Goal: Task Accomplishment & Management: Complete application form

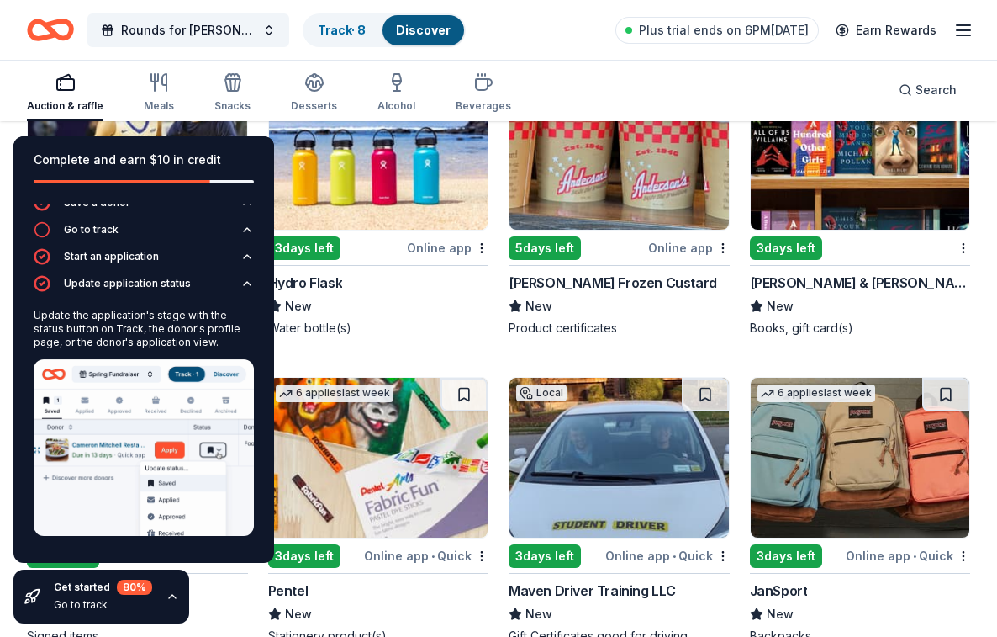
scroll to position [9171, 0]
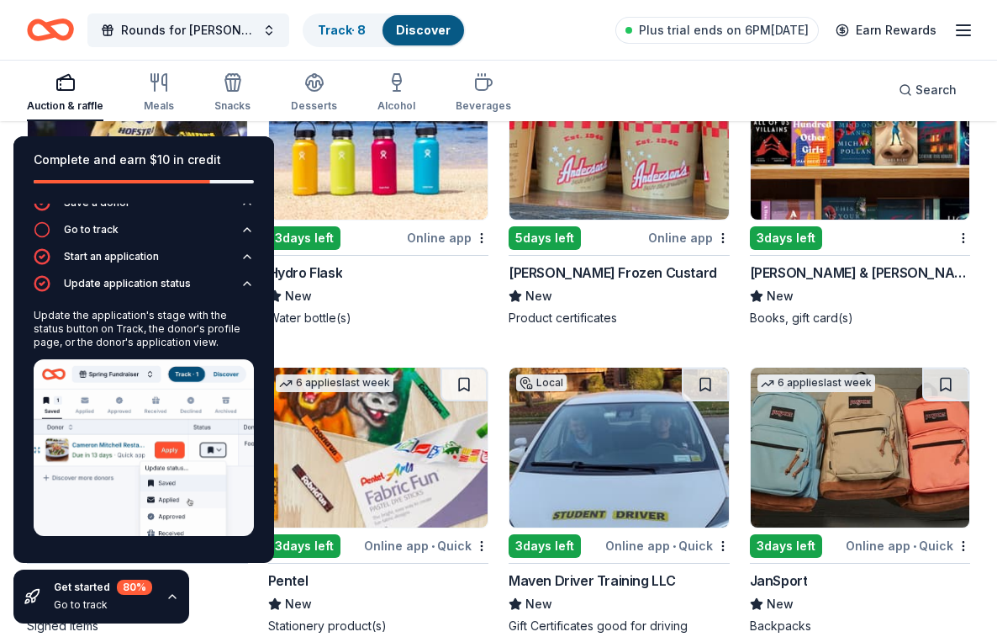
click at [42, 145] on div "Complete and earn $10 in credit" at bounding box center [143, 169] width 261 height 67
drag, startPoint x: 225, startPoint y: 161, endPoint x: 50, endPoint y: 151, distance: 175.2
click at [50, 151] on div "Complete and earn $10 in credit" at bounding box center [144, 160] width 220 height 20
click at [168, 601] on icon "button" at bounding box center [172, 595] width 13 height 13
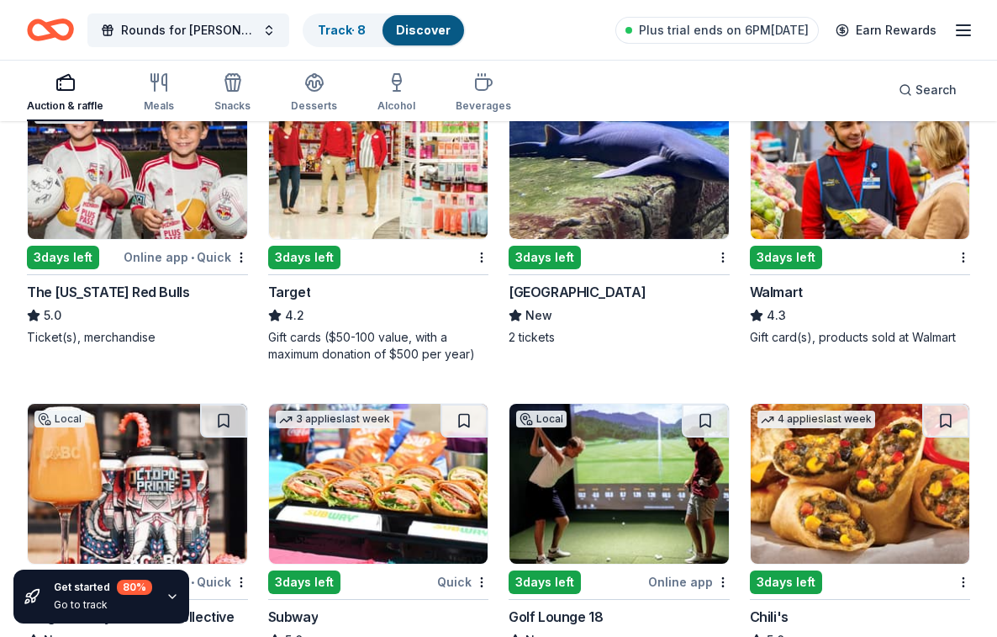
scroll to position [9798, 0]
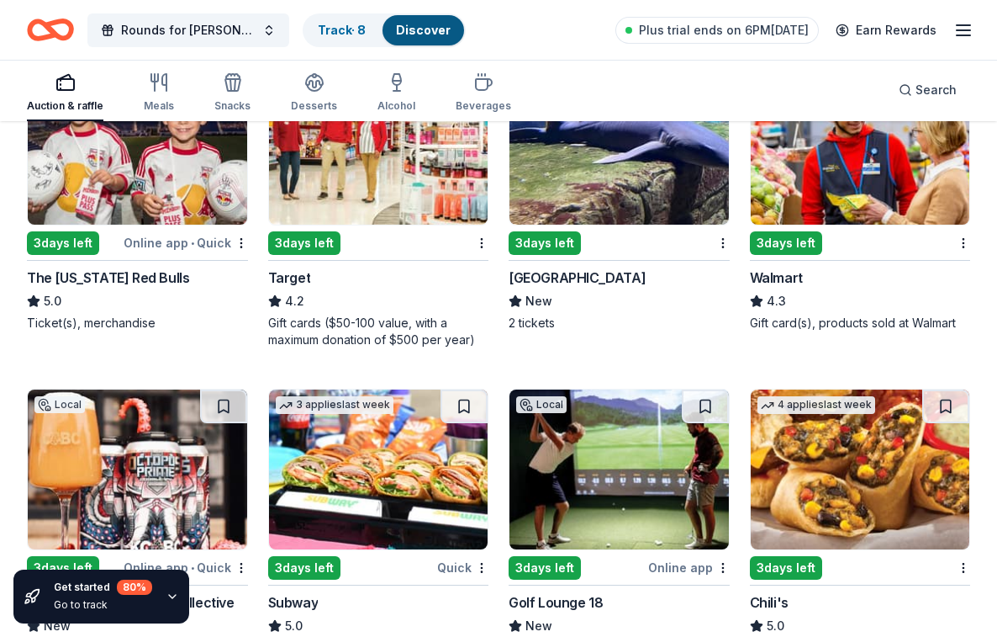
click at [618, 174] on img at bounding box center [619, 145] width 219 height 160
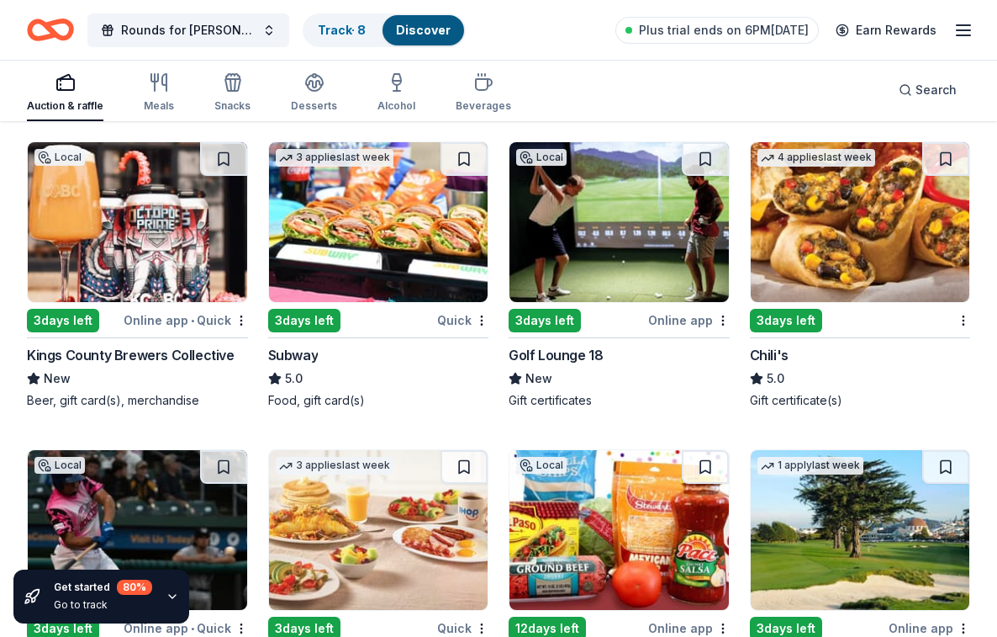
scroll to position [10049, 0]
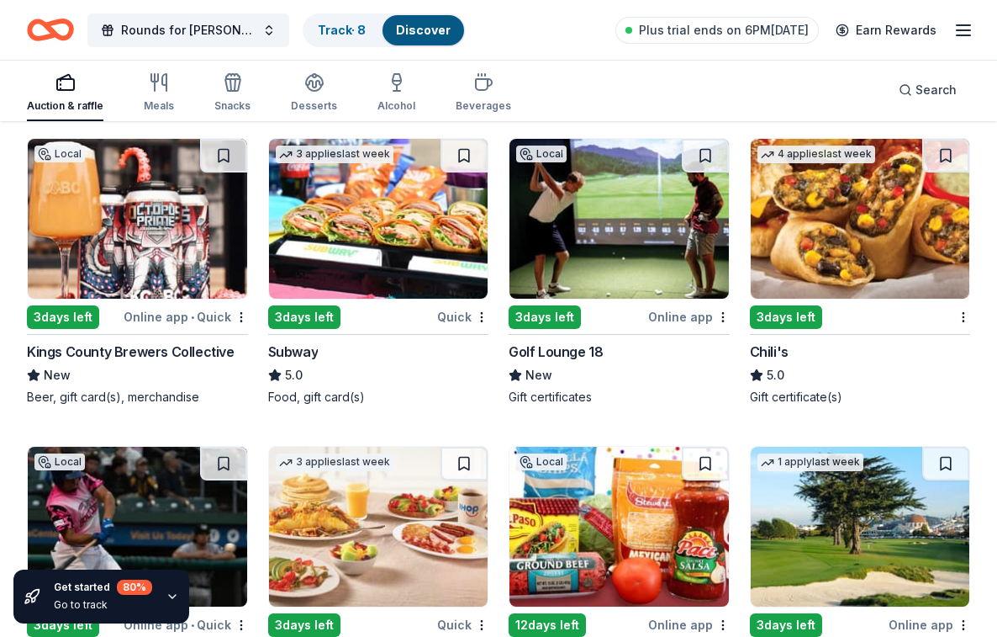
click at [619, 268] on img at bounding box center [619, 219] width 219 height 160
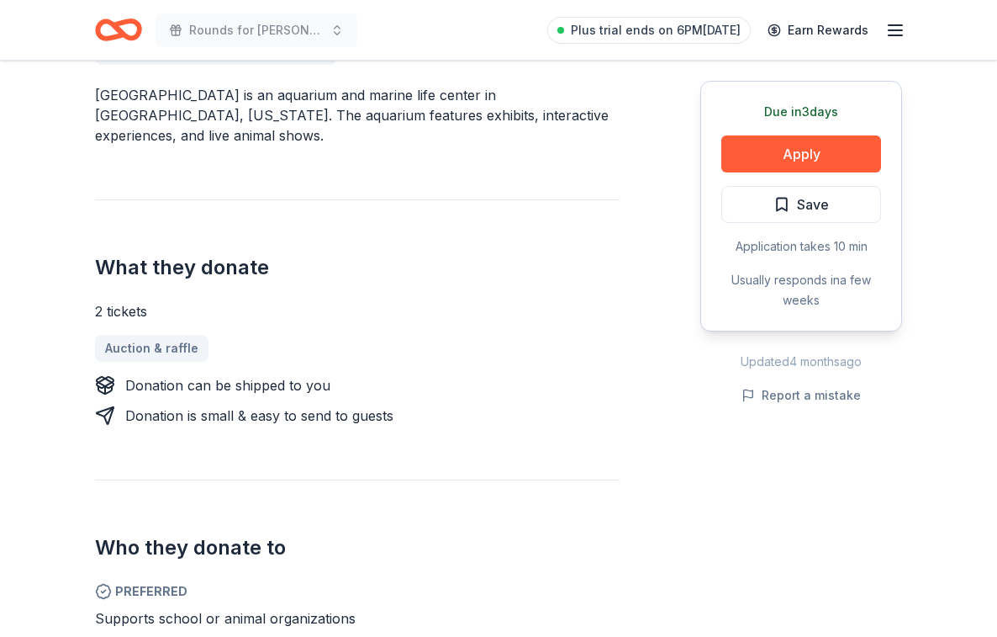
scroll to position [521, 0]
click at [800, 154] on button "Apply" at bounding box center [801, 153] width 160 height 37
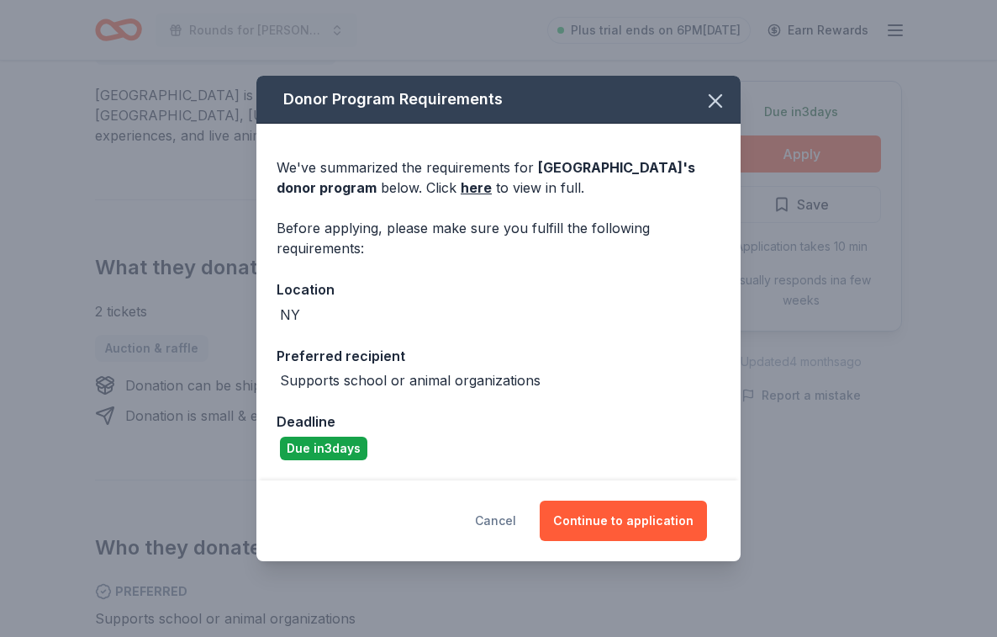
click at [512, 515] on button "Cancel" at bounding box center [495, 520] width 41 height 40
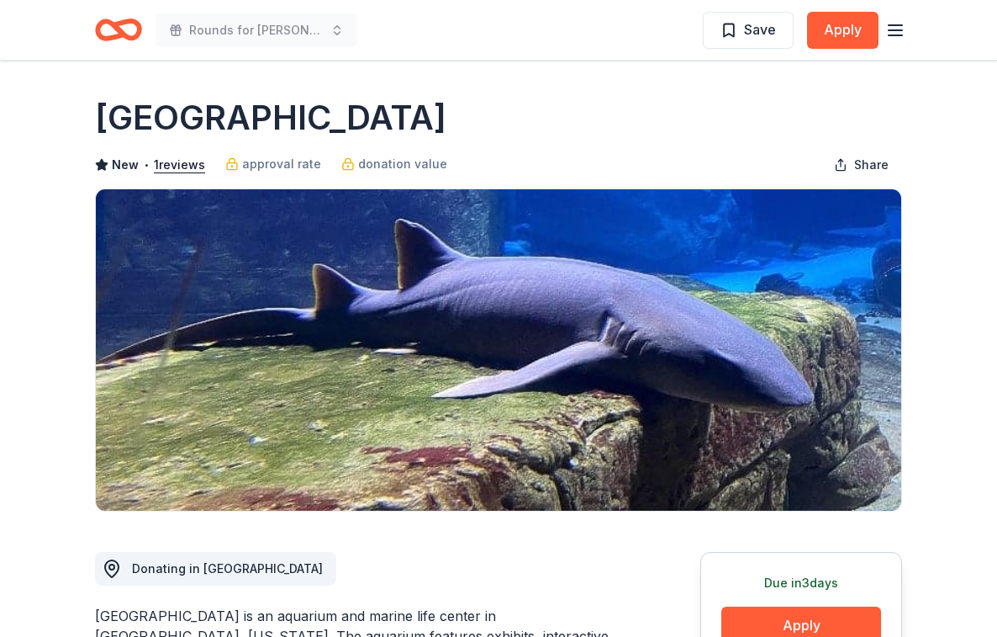
scroll to position [0, 0]
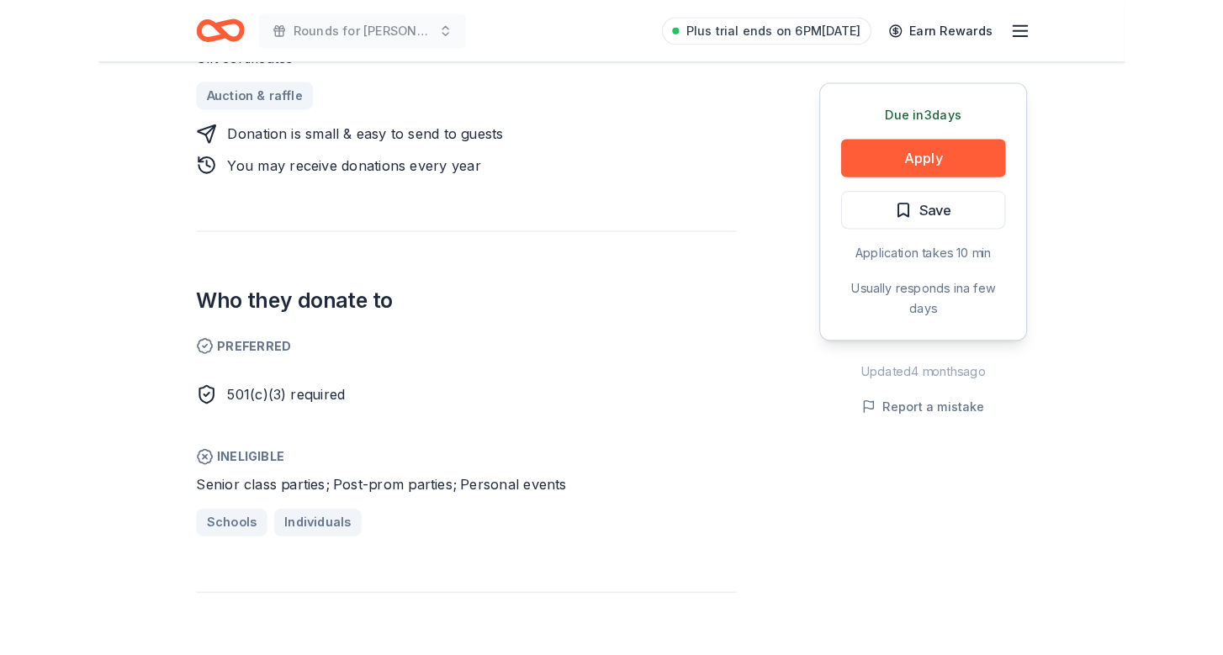
scroll to position [776, 0]
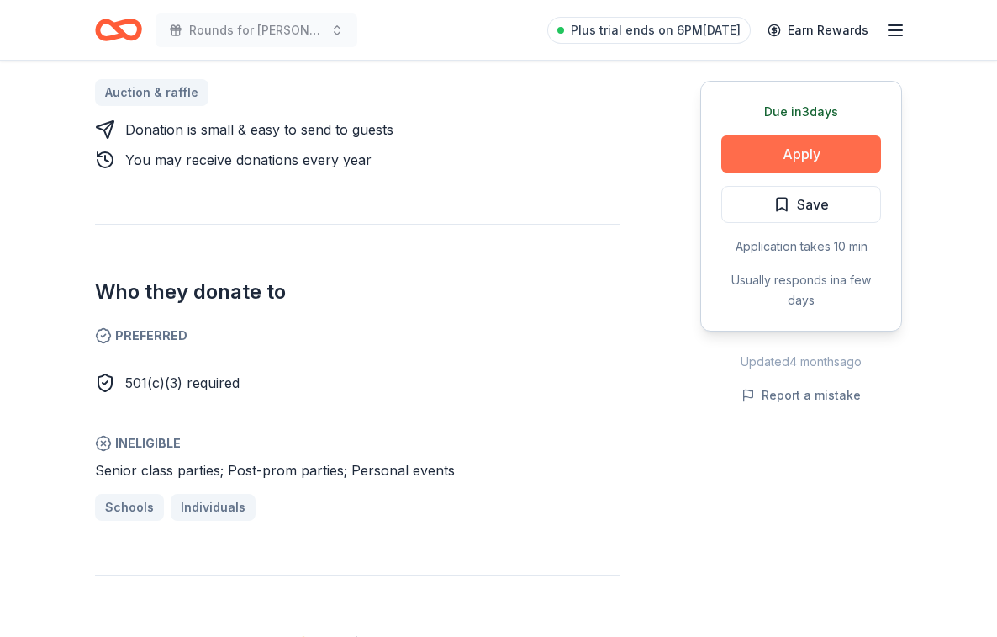
click at [794, 156] on button "Apply" at bounding box center [801, 153] width 160 height 37
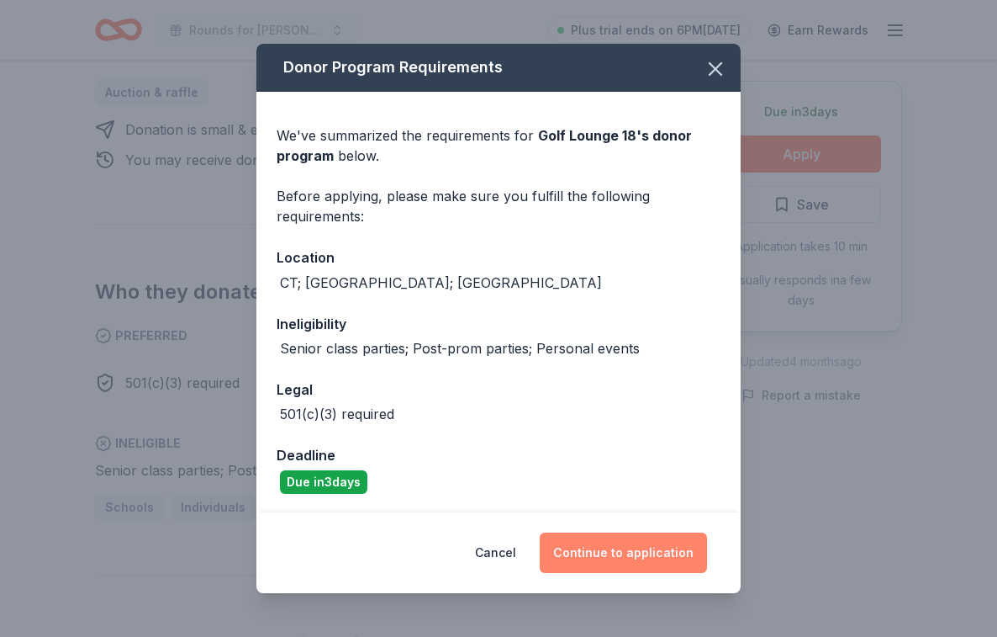
click at [670, 539] on button "Continue to application" at bounding box center [623, 552] width 167 height 40
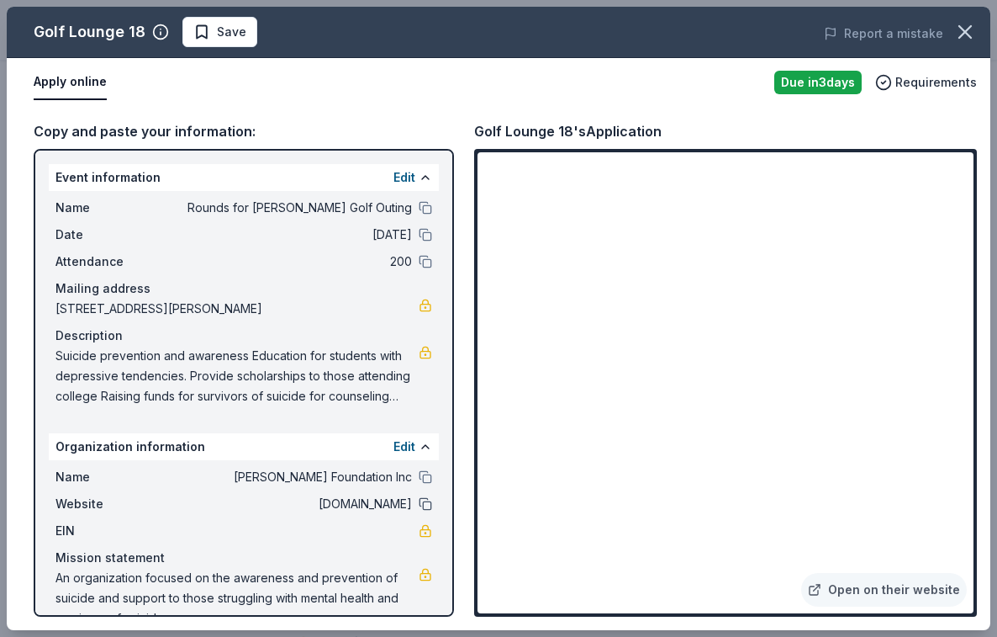
click at [425, 499] on button at bounding box center [425, 503] width 13 height 13
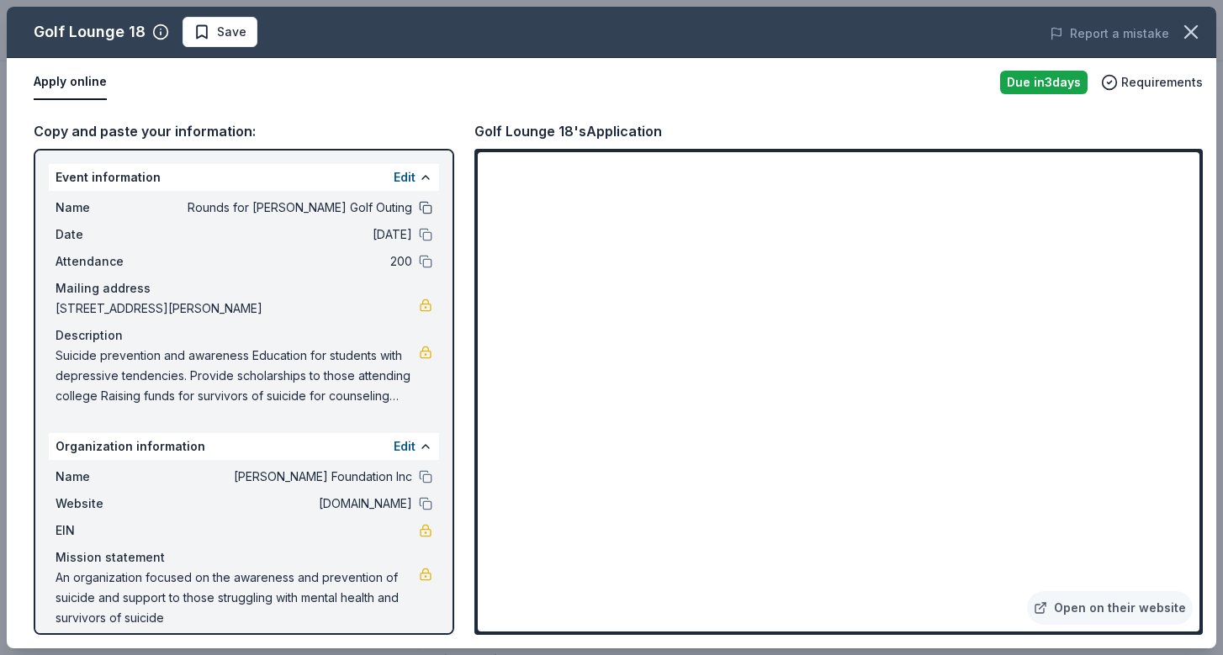
click at [424, 203] on button at bounding box center [425, 207] width 13 height 13
click at [676, 99] on div "Apply online" at bounding box center [510, 82] width 953 height 35
